Goal: Task Accomplishment & Management: Use online tool/utility

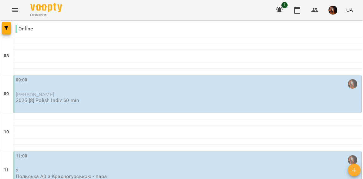
scroll to position [390, 0]
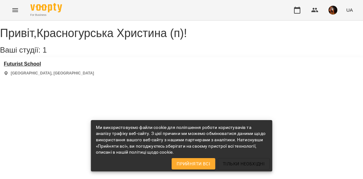
click at [33, 67] on h3 "Futurist School" at bounding box center [49, 64] width 90 height 6
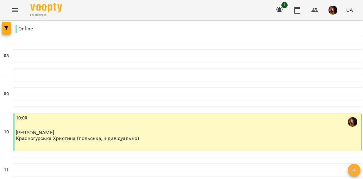
scroll to position [434, 0]
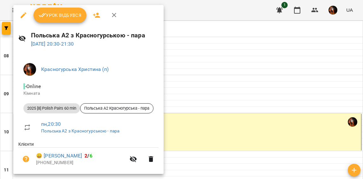
click at [57, 10] on button "Урок відбувся" at bounding box center [60, 15] width 53 height 15
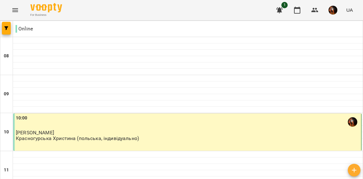
click at [336, 6] on img "button" at bounding box center [332, 10] width 9 height 9
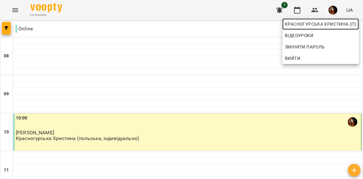
click at [304, 20] on link "Красногурська Христина (п)" at bounding box center [320, 23] width 77 height 11
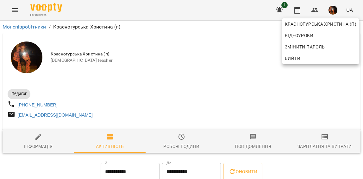
click at [139, 54] on div at bounding box center [181, 89] width 363 height 179
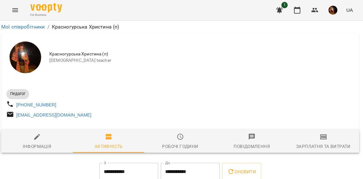
scroll to position [0, 1]
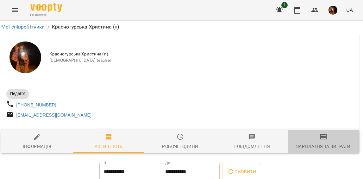
click at [320, 139] on icon "button" at bounding box center [323, 136] width 6 height 5
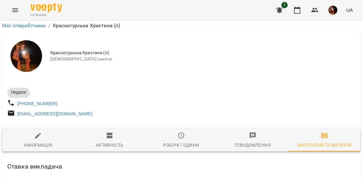
scroll to position [690, 0]
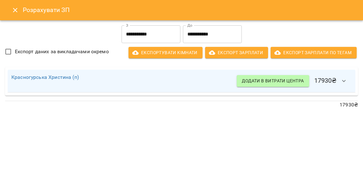
click at [16, 12] on icon "Close" at bounding box center [15, 10] width 8 height 8
